Goal: Task Accomplishment & Management: Complete application form

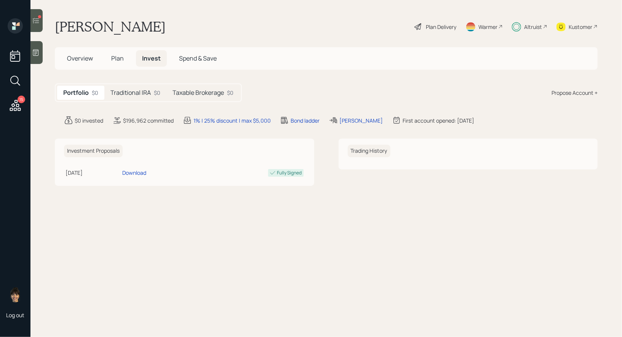
click at [144, 93] on h5 "Traditional IRA" at bounding box center [130, 92] width 40 height 7
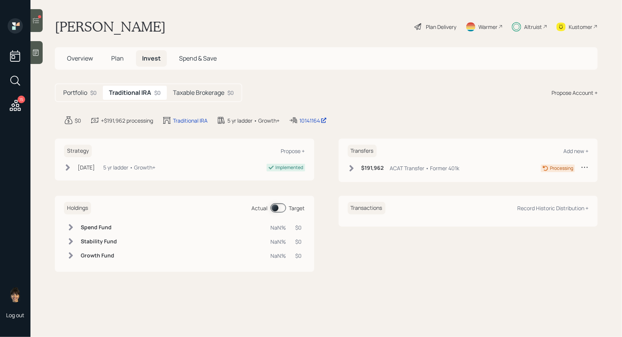
click at [275, 206] on span at bounding box center [278, 207] width 16 height 9
click at [36, 17] on icon at bounding box center [36, 21] width 8 height 8
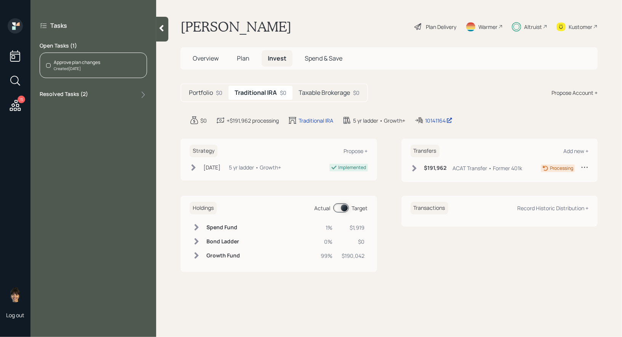
click at [246, 58] on span "Plan" at bounding box center [243, 58] width 13 height 8
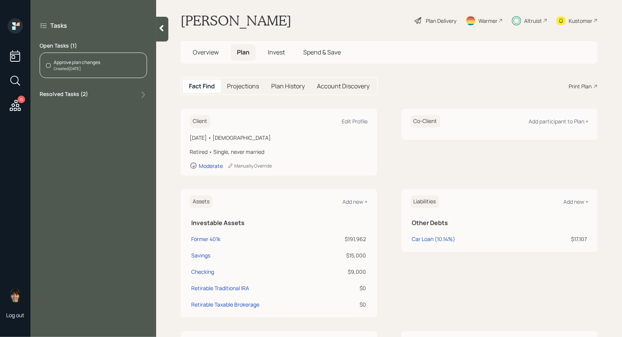
scroll to position [8, 0]
click at [73, 60] on div "Approve plan changes" at bounding box center [77, 62] width 46 height 7
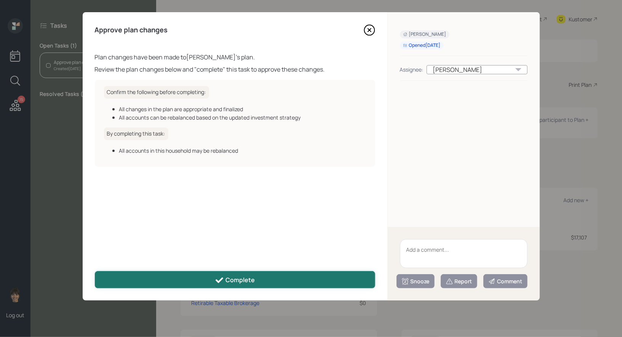
click at [242, 279] on div "Complete" at bounding box center [235, 280] width 40 height 9
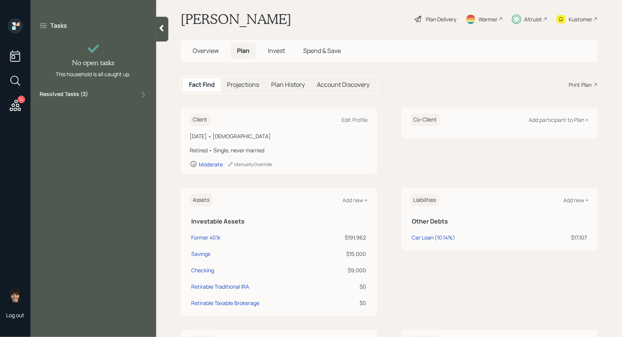
click at [18, 99] on div "14" at bounding box center [22, 100] width 8 height 8
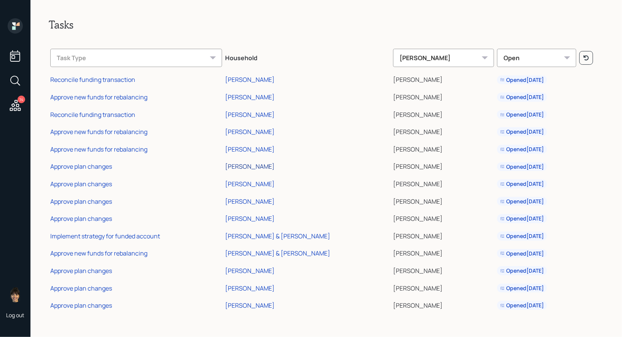
click at [270, 163] on div "[PERSON_NAME]" at bounding box center [249, 166] width 49 height 8
